Goal: Task Accomplishment & Management: Manage account settings

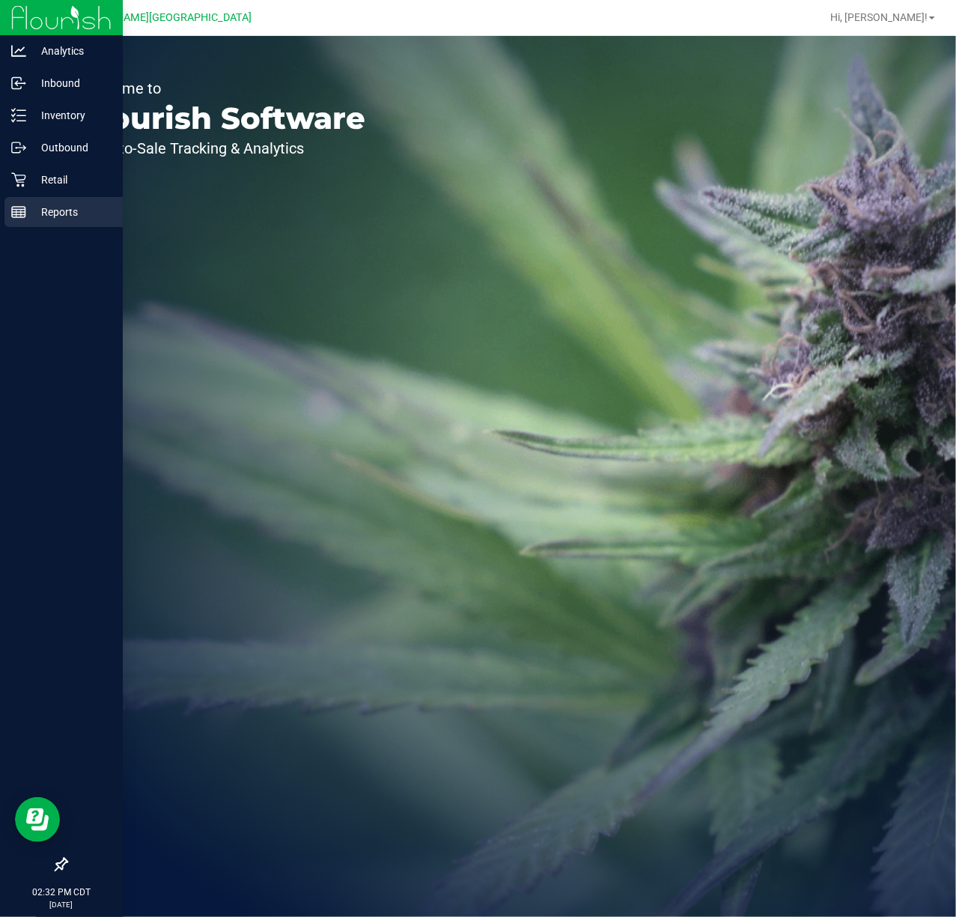
click at [25, 197] on div "Reports" at bounding box center [63, 212] width 118 height 30
click at [33, 190] on div "Retail" at bounding box center [63, 180] width 118 height 30
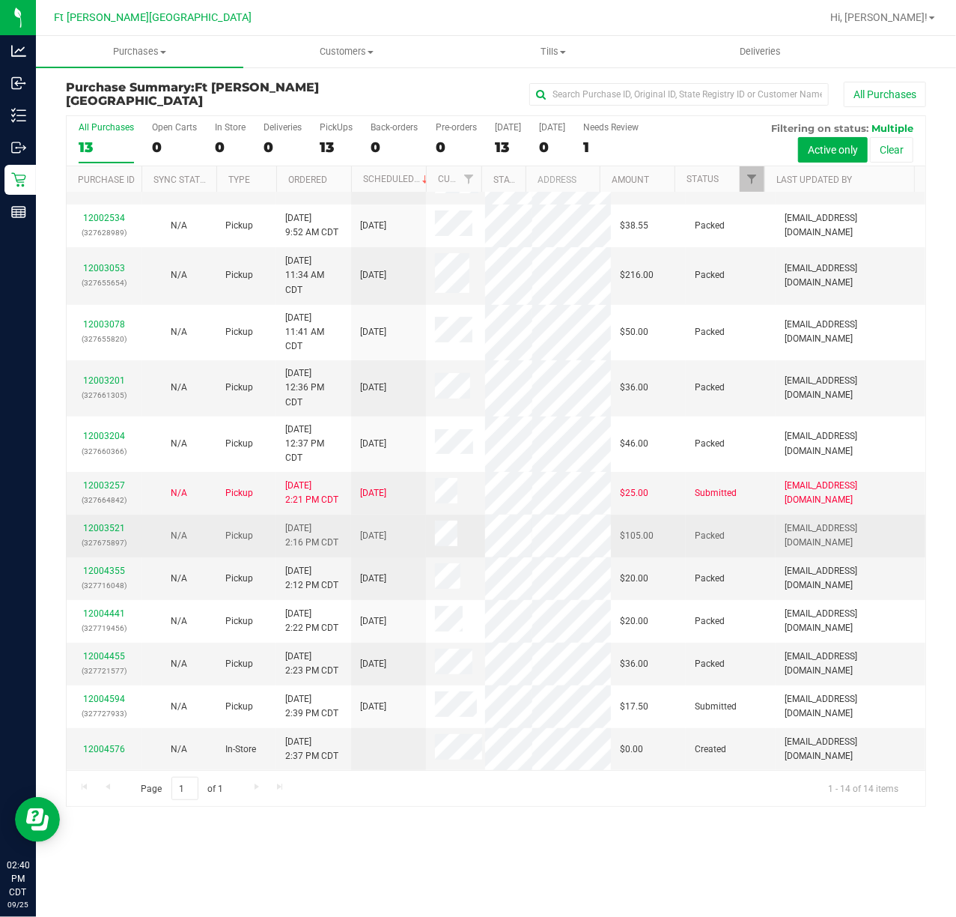
scroll to position [136, 0]
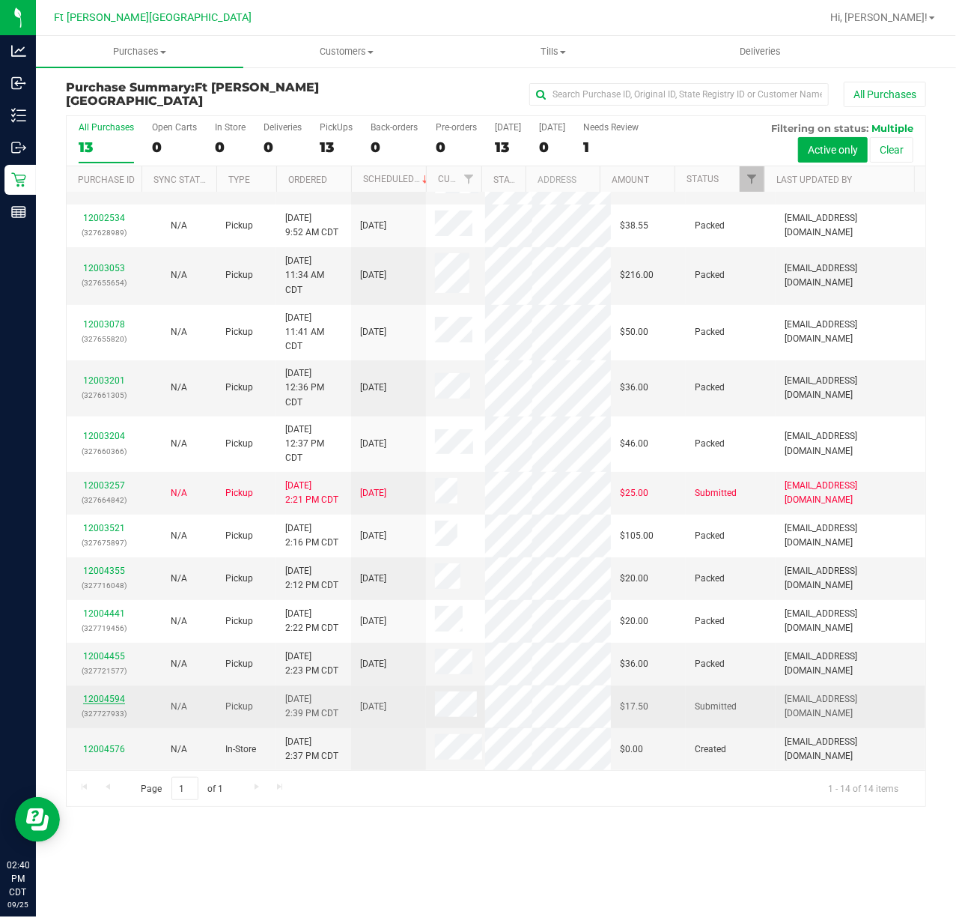
click at [102, 699] on link "12004594" at bounding box center [104, 698] width 42 height 10
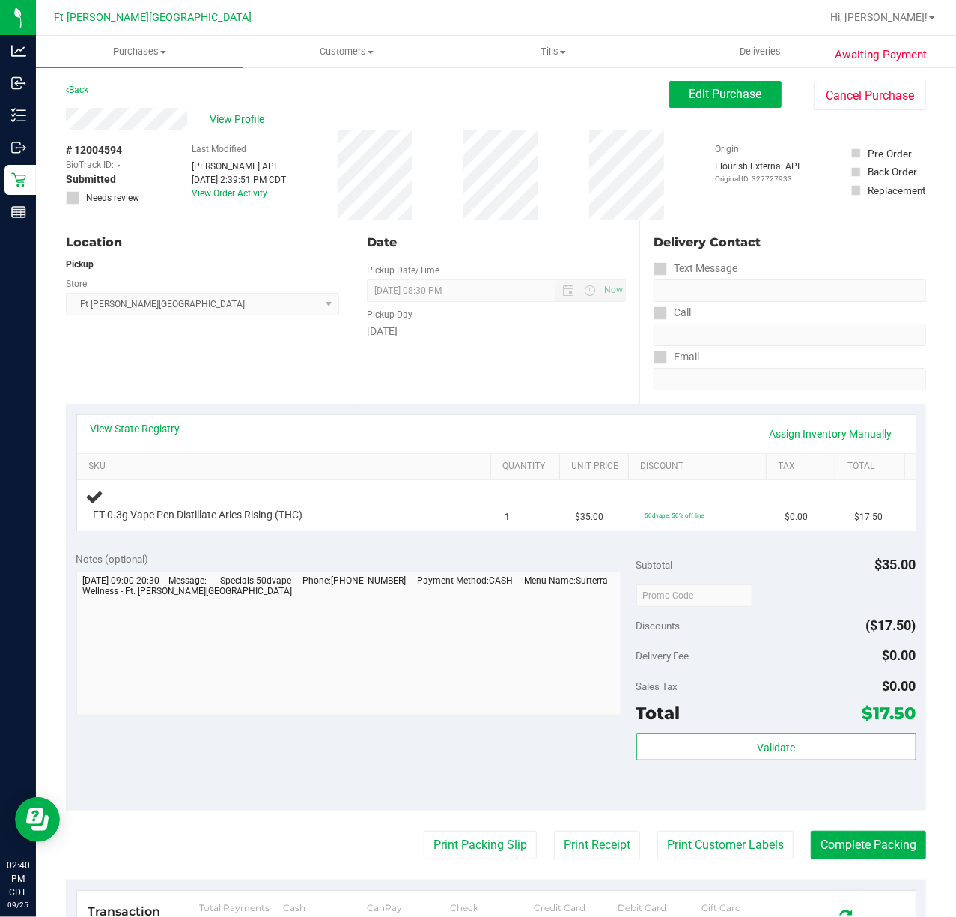
click at [282, 558] on div "Notes (optional)" at bounding box center [356, 558] width 560 height 15
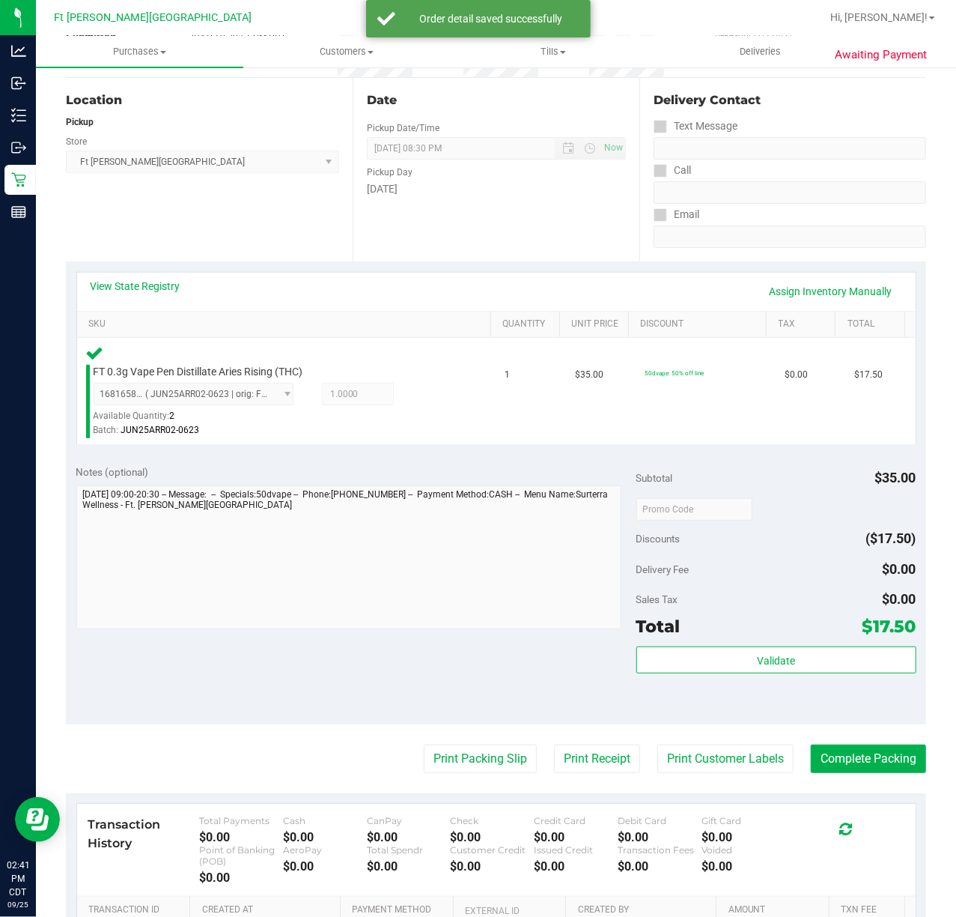
scroll to position [340, 0]
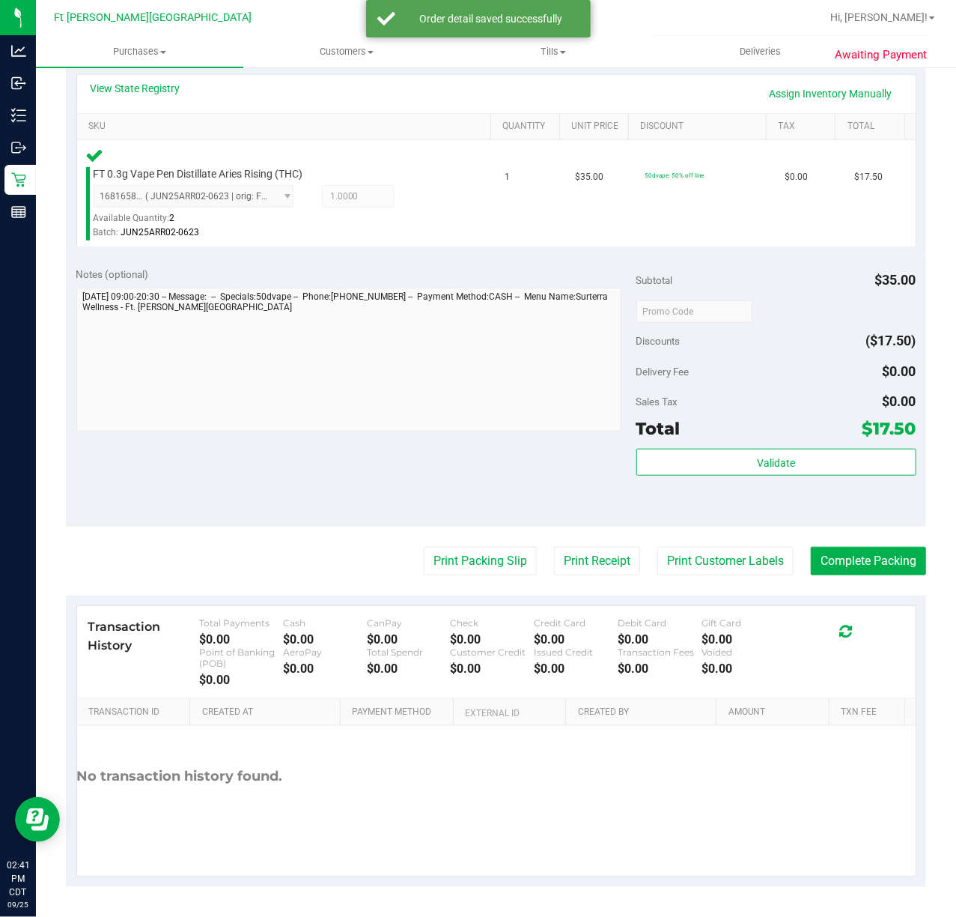
click at [711, 486] on div "Validate" at bounding box center [777, 482] width 280 height 67
click at [705, 469] on button "Validate" at bounding box center [777, 462] width 280 height 27
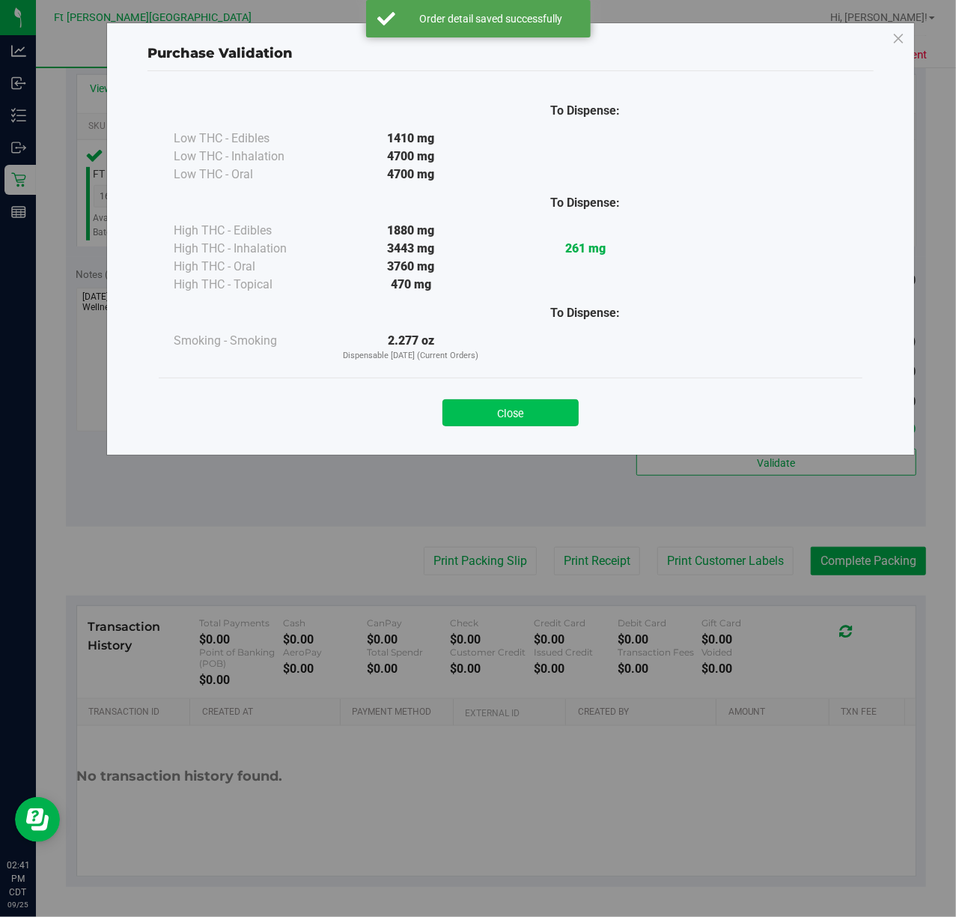
click at [501, 423] on button "Close" at bounding box center [511, 412] width 136 height 27
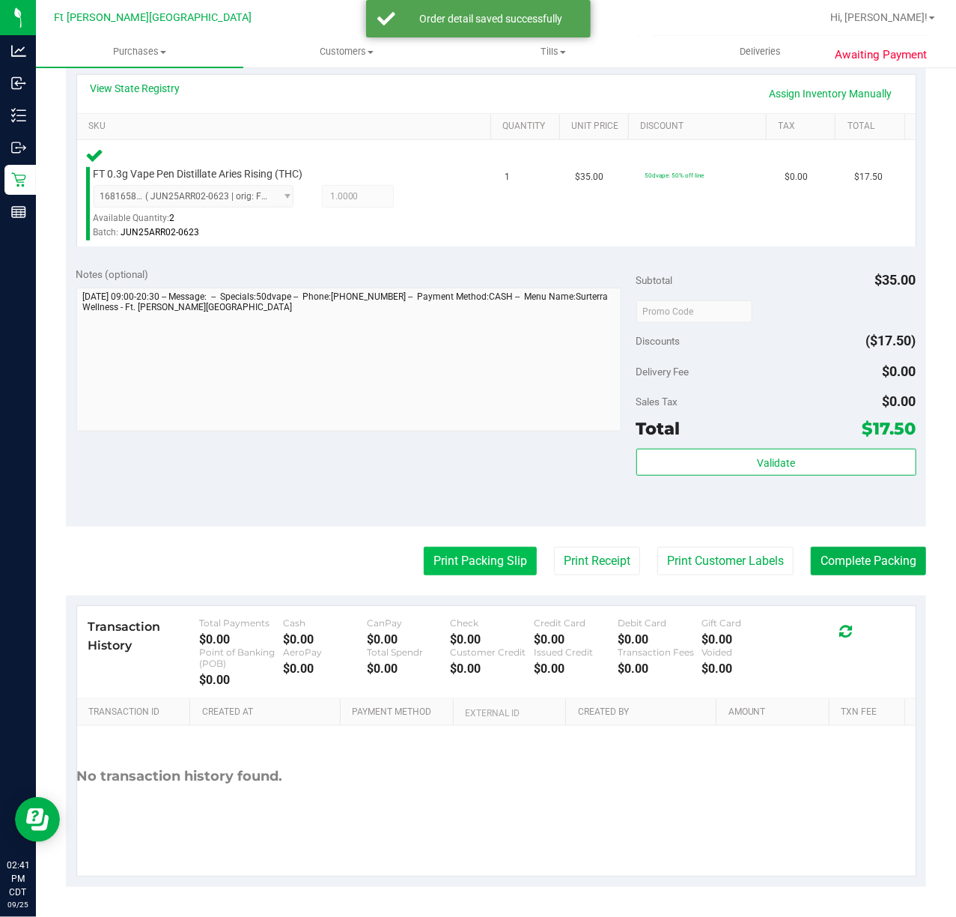
click at [485, 561] on button "Print Packing Slip" at bounding box center [480, 561] width 113 height 28
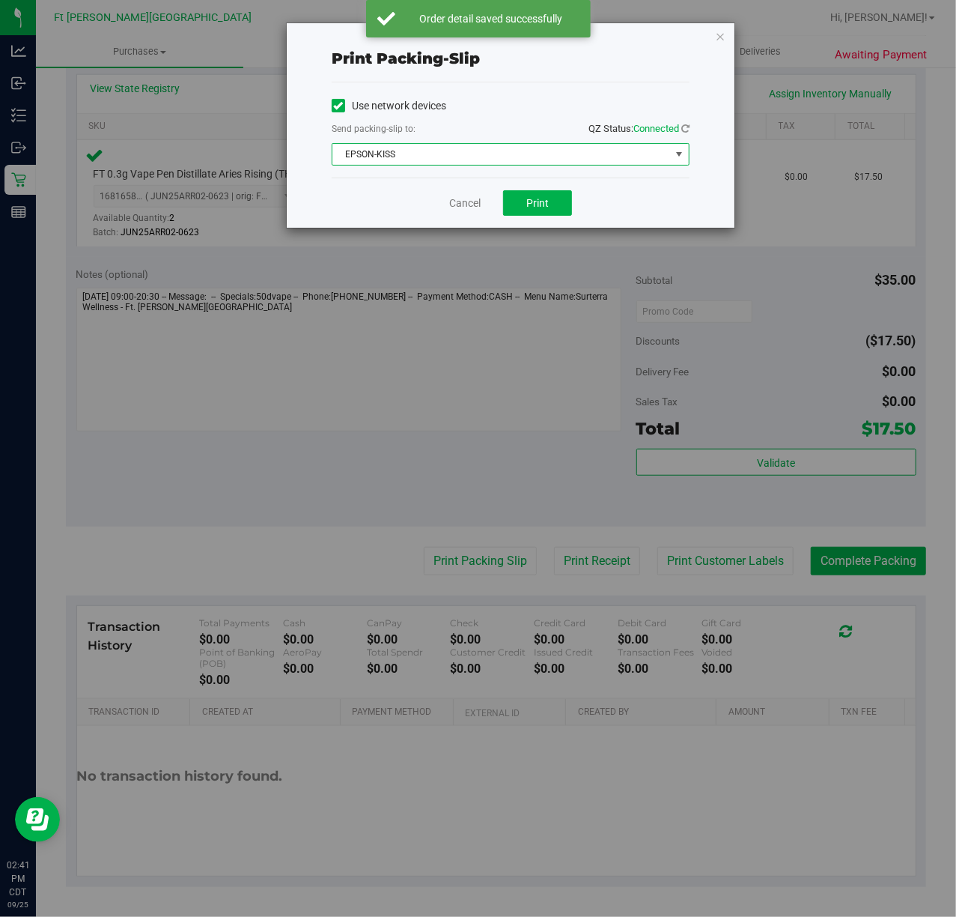
click at [486, 154] on span "EPSON-KISS" at bounding box center [501, 154] width 338 height 21
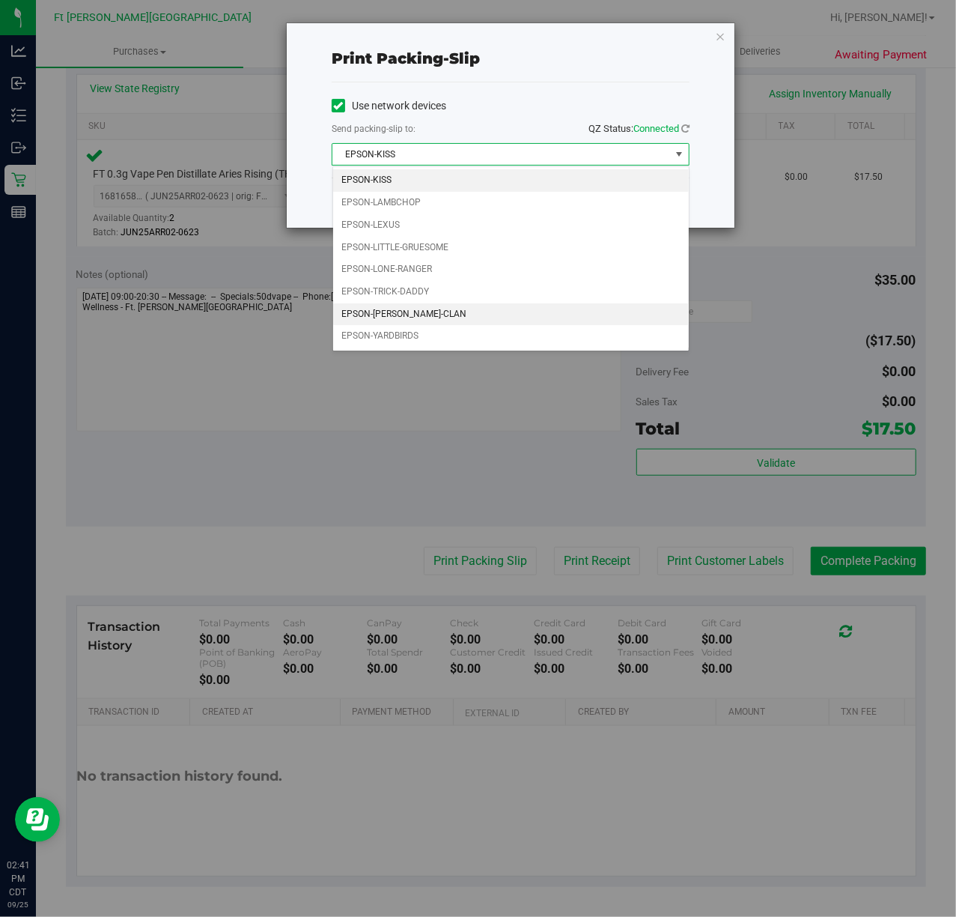
click at [433, 315] on li "EPSON-[PERSON_NAME]-CLAN" at bounding box center [511, 314] width 356 height 22
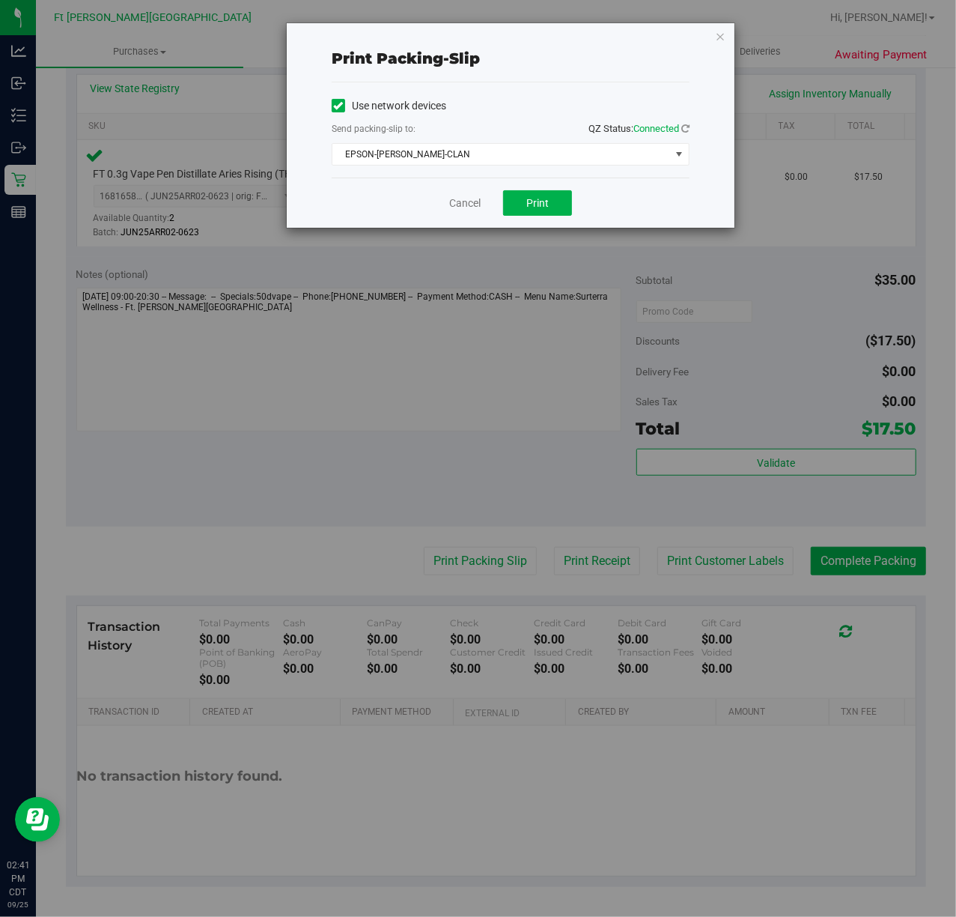
click at [537, 186] on div "Cancel Print" at bounding box center [511, 202] width 358 height 50
click at [537, 201] on span "Print" at bounding box center [537, 203] width 22 height 12
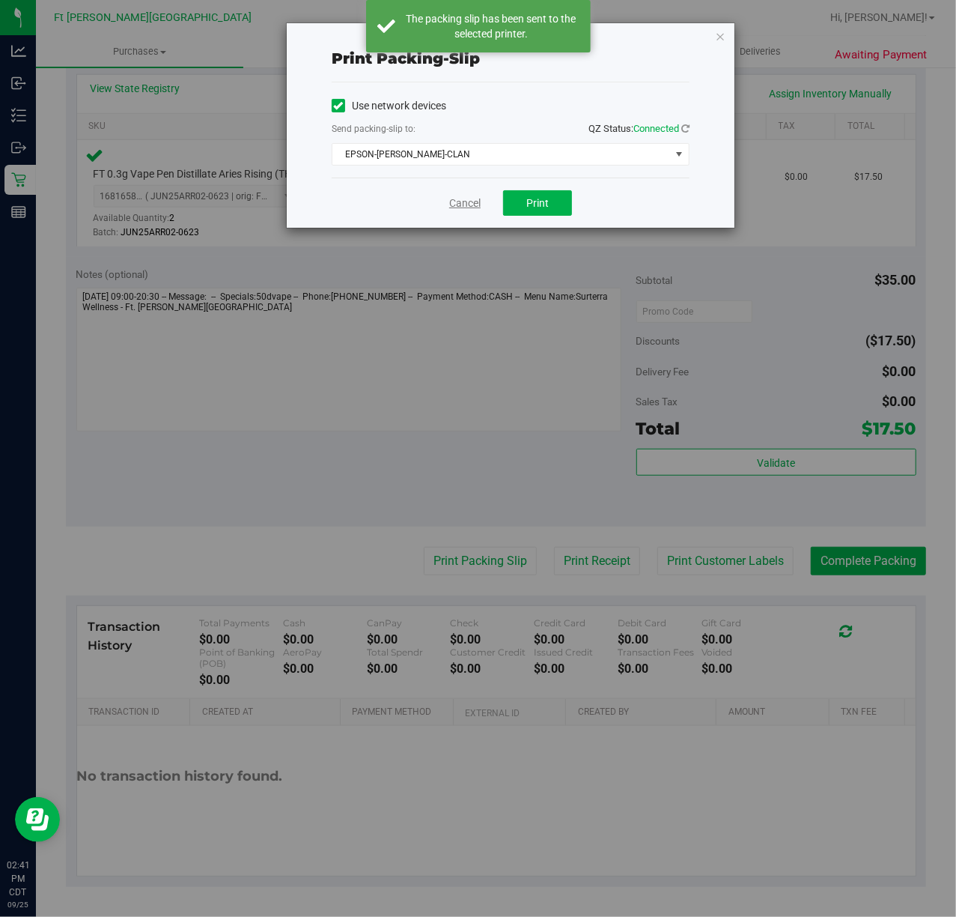
click at [471, 207] on link "Cancel" at bounding box center [464, 203] width 31 height 16
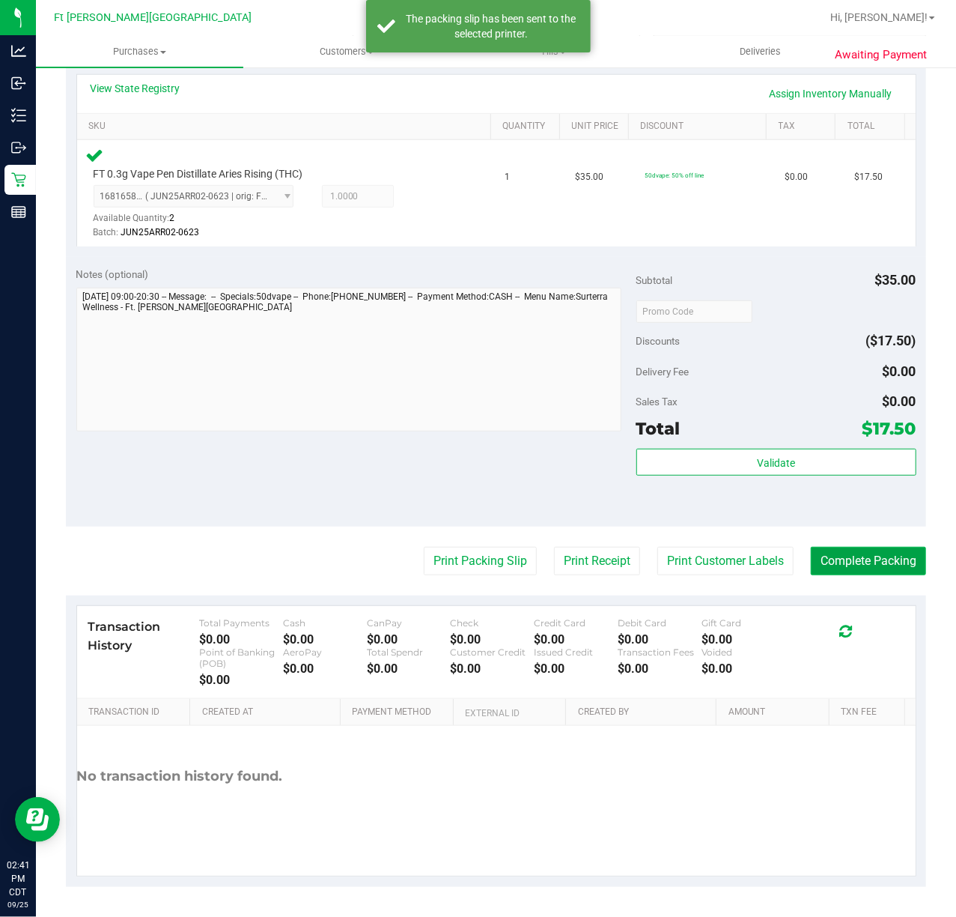
click at [893, 557] on button "Complete Packing" at bounding box center [868, 561] width 115 height 28
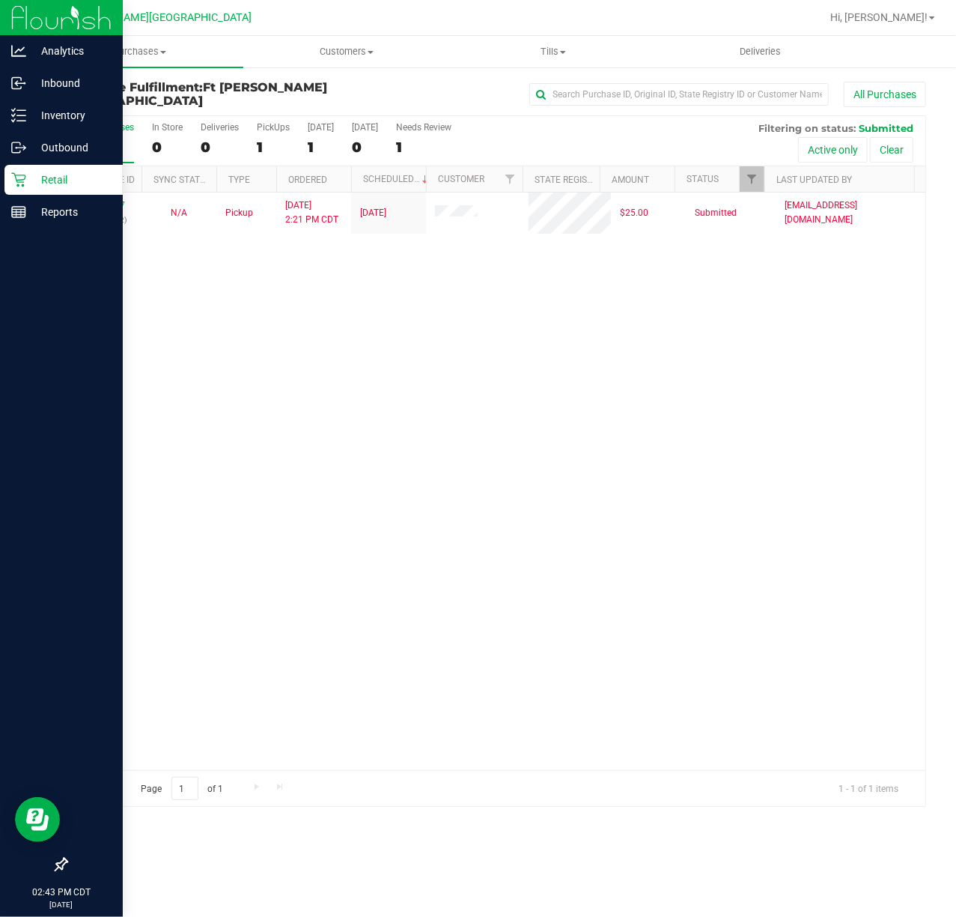
click at [19, 189] on div "Retail" at bounding box center [63, 180] width 118 height 30
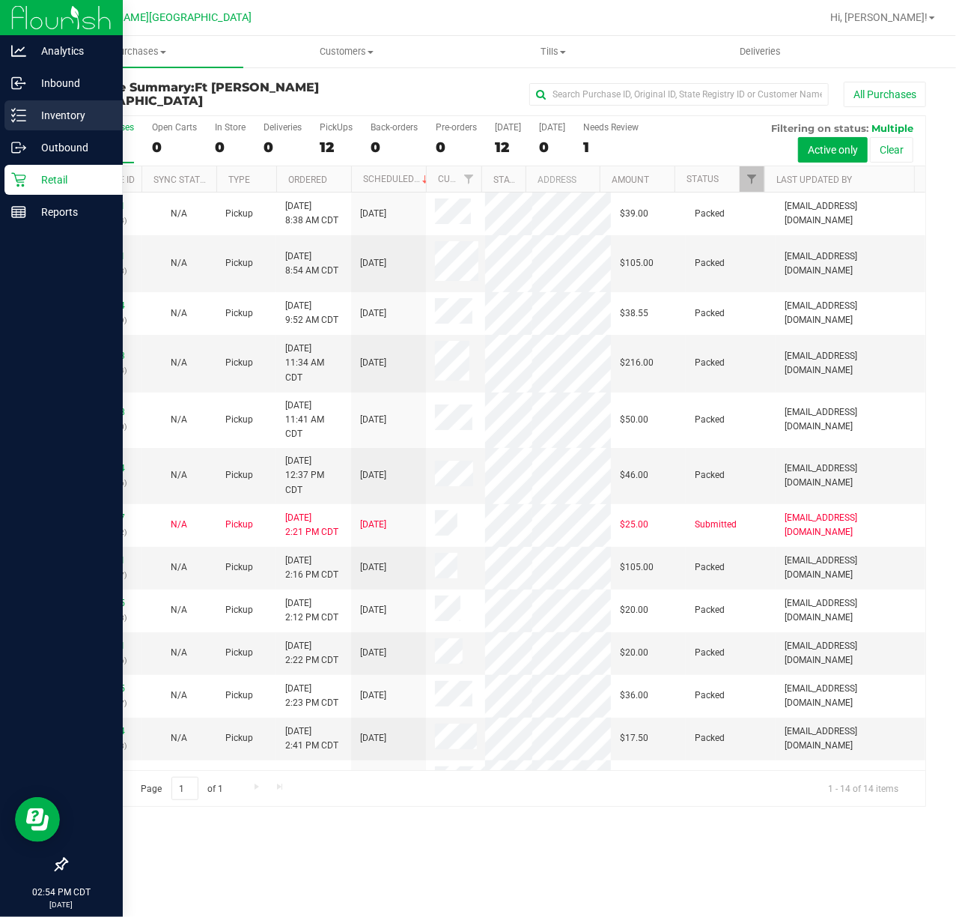
click at [31, 118] on p "Inventory" at bounding box center [71, 115] width 90 height 18
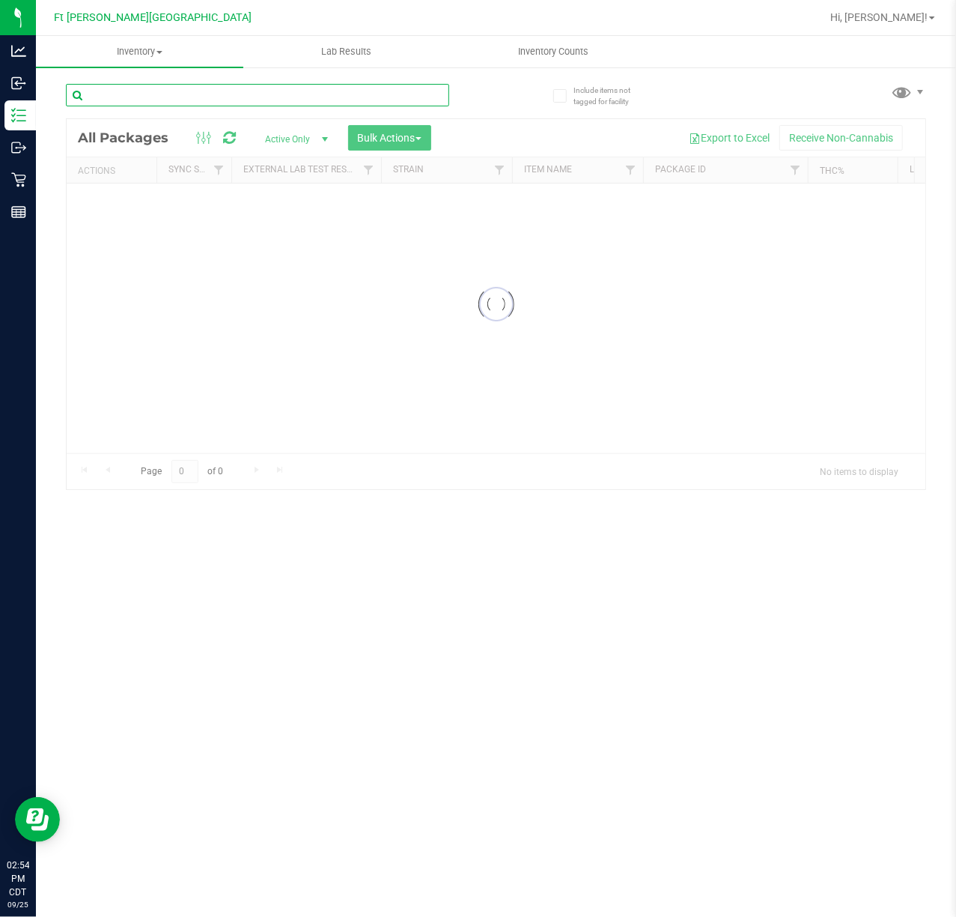
click at [150, 100] on input "text" at bounding box center [257, 95] width 383 height 22
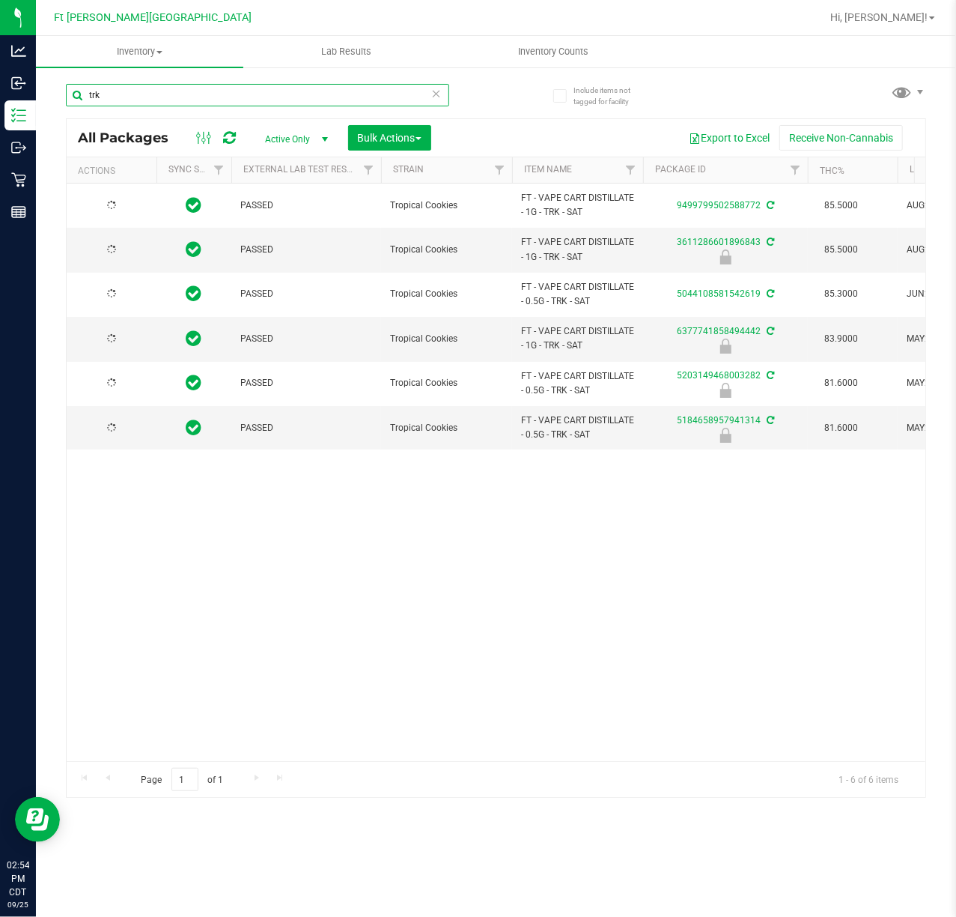
type input "trk"
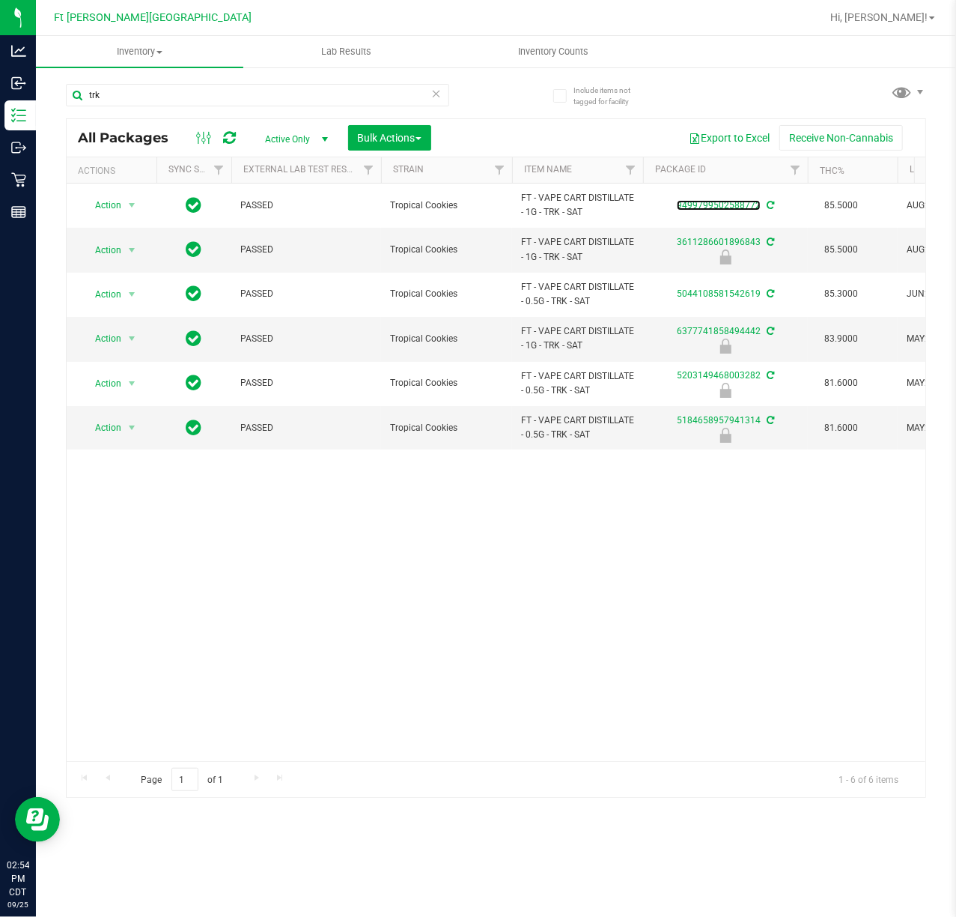
click at [714, 202] on link "9499799502588772" at bounding box center [719, 205] width 84 height 10
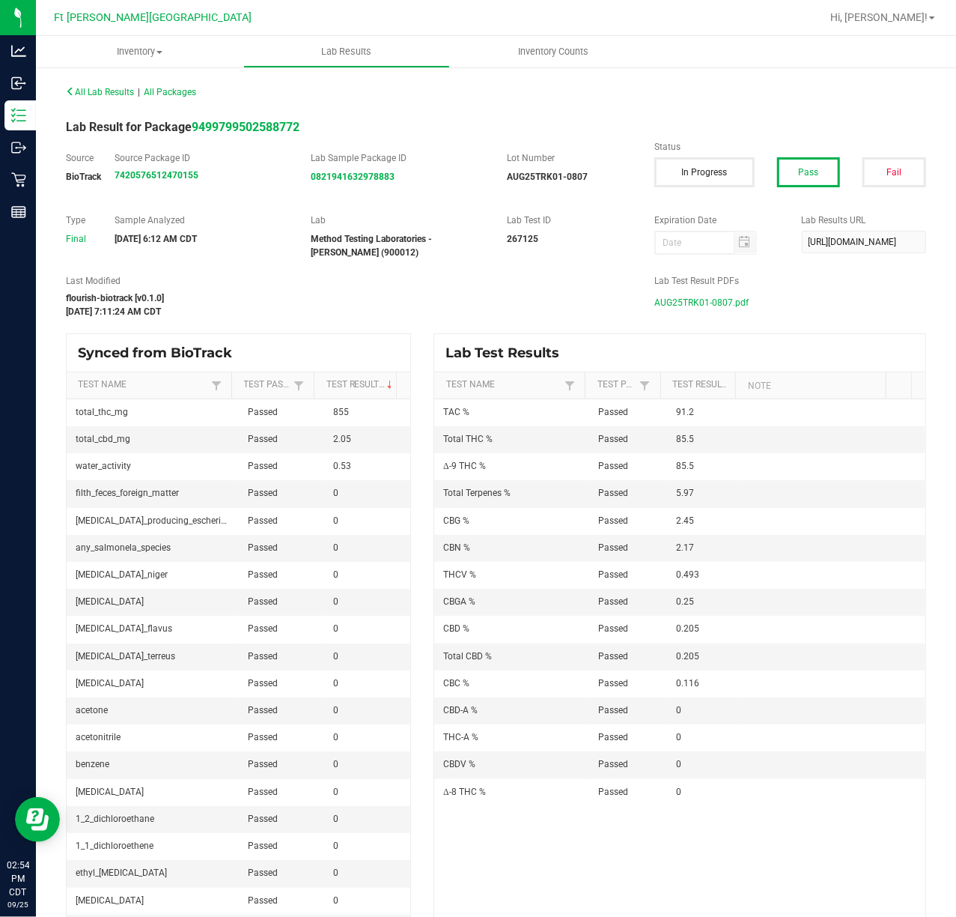
click at [675, 306] on span "AUG25TRK01-0807.pdf" at bounding box center [701, 302] width 94 height 22
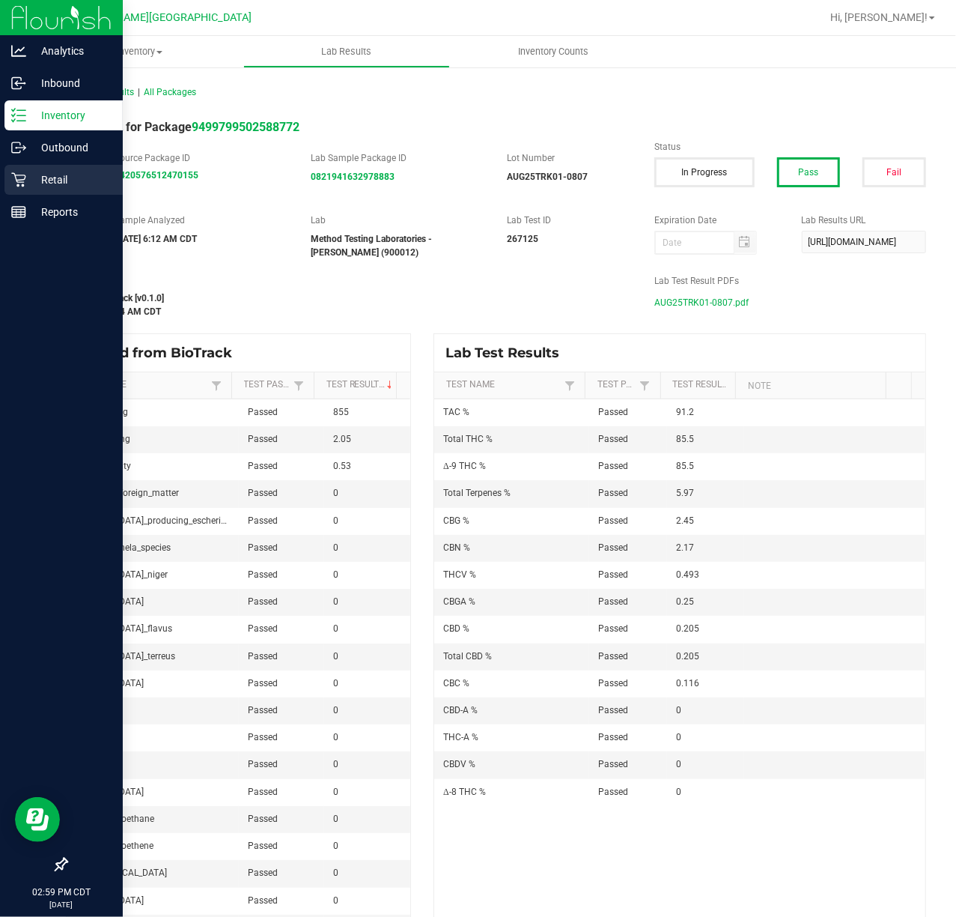
click at [39, 177] on p "Retail" at bounding box center [71, 180] width 90 height 18
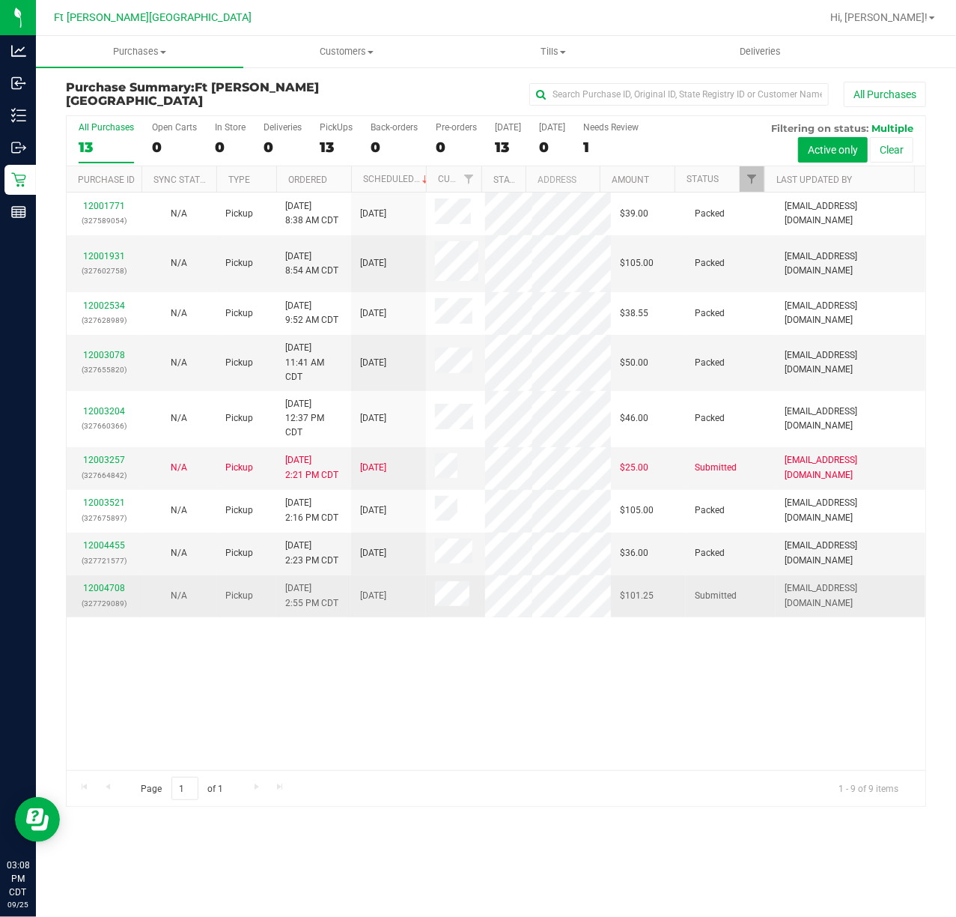
click at [115, 610] on div "12004708 (327729089)" at bounding box center [104, 595] width 57 height 28
click at [114, 593] on link "12004708" at bounding box center [104, 588] width 42 height 10
